Goal: Transaction & Acquisition: Obtain resource

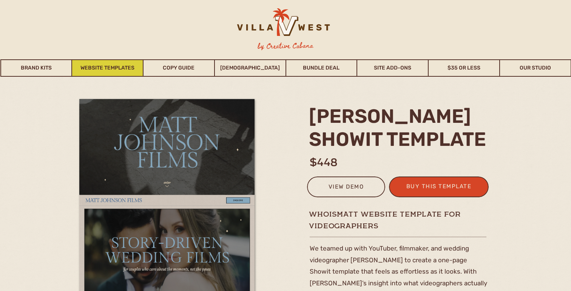
click at [114, 66] on link "Website Templates" at bounding box center [107, 67] width 71 height 17
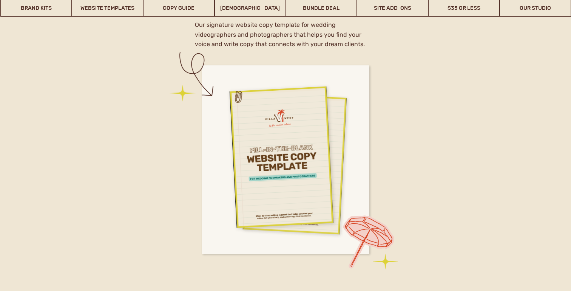
scroll to position [3146, 0]
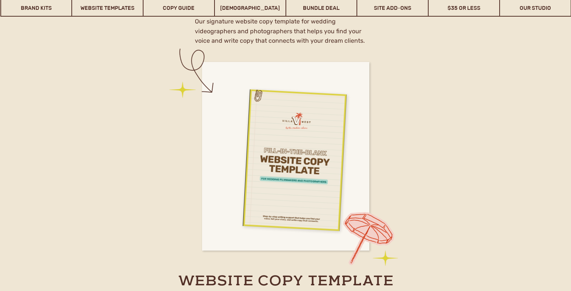
click at [271, 167] on div at bounding box center [282, 153] width 104 height 143
